Goal: Check status: Check status

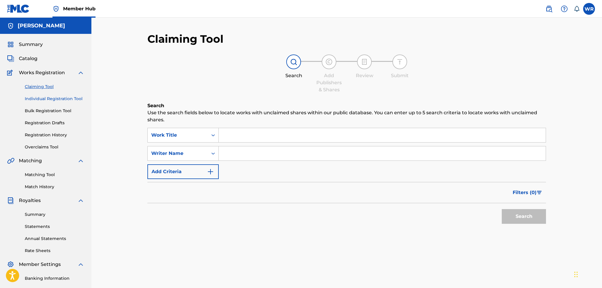
click at [44, 97] on link "Individual Registration Tool" at bounding box center [55, 99] width 60 height 6
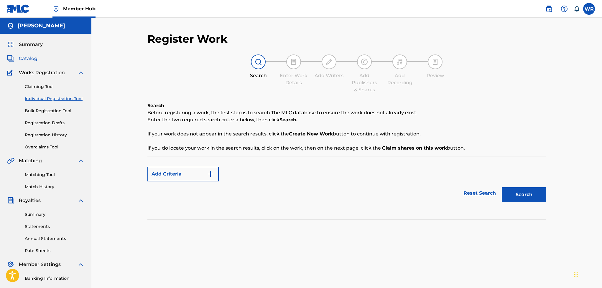
click at [17, 60] on link "Catalog" at bounding box center [22, 58] width 30 height 7
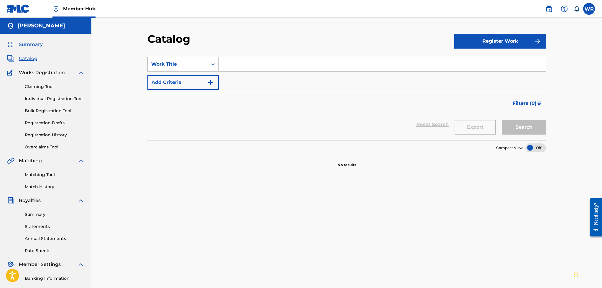
click at [41, 47] on span "Summary" at bounding box center [31, 44] width 24 height 7
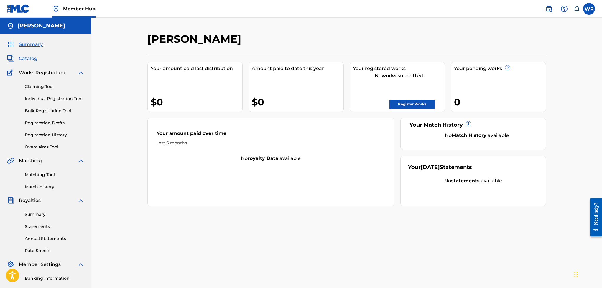
click at [34, 61] on span "Catalog" at bounding box center [28, 58] width 19 height 7
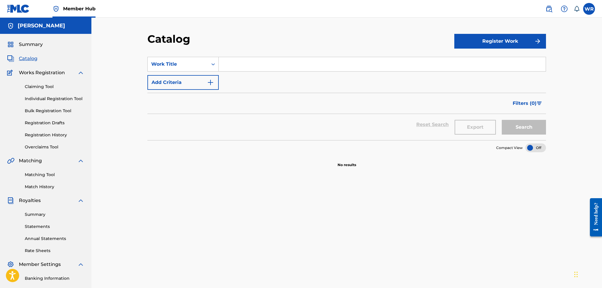
click at [537, 149] on div at bounding box center [536, 148] width 21 height 9
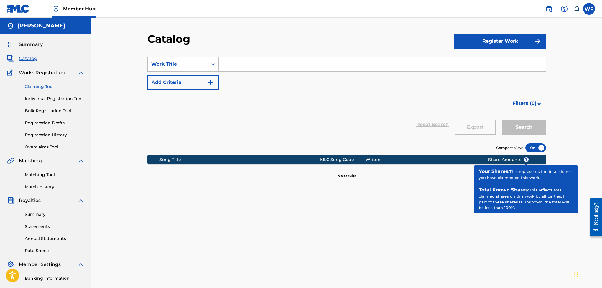
click at [38, 90] on link "Claiming Tool" at bounding box center [55, 87] width 60 height 6
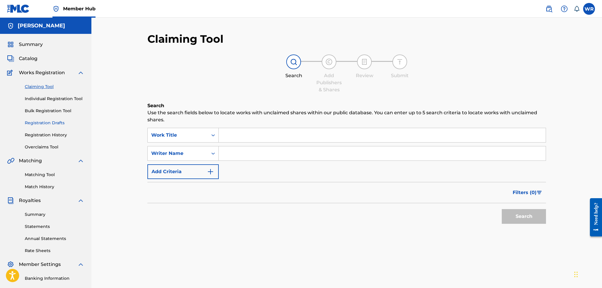
click at [35, 123] on link "Registration Drafts" at bounding box center [55, 123] width 60 height 6
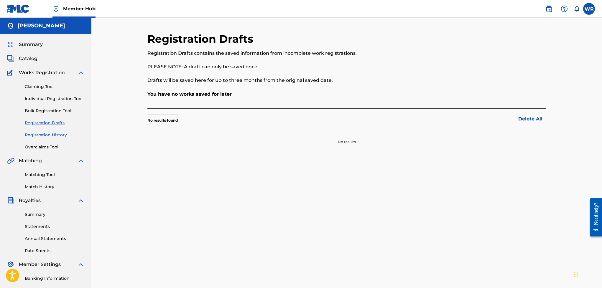
click at [34, 136] on link "Registration History" at bounding box center [55, 135] width 60 height 6
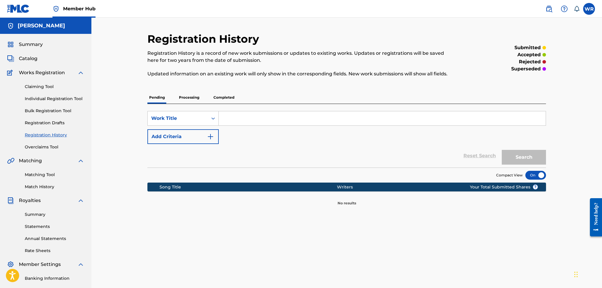
click at [191, 97] on p "Processing" at bounding box center [189, 97] width 24 height 12
